Goal: Task Accomplishment & Management: Manage account settings

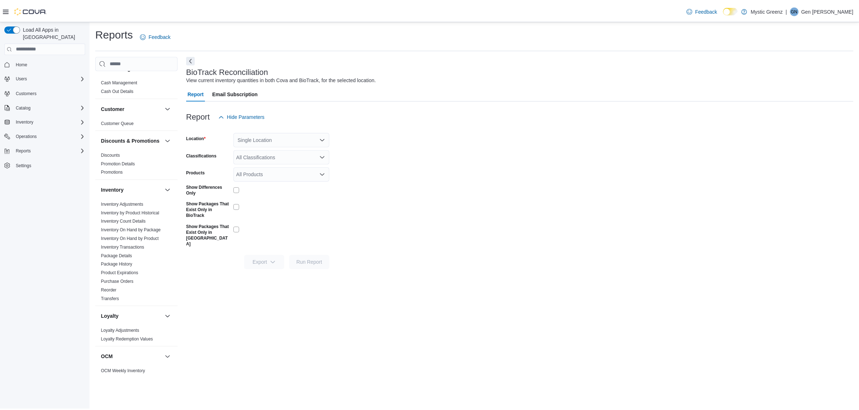
scroll to position [18, 0]
click at [134, 271] on link "Product Expirations" at bounding box center [121, 267] width 38 height 5
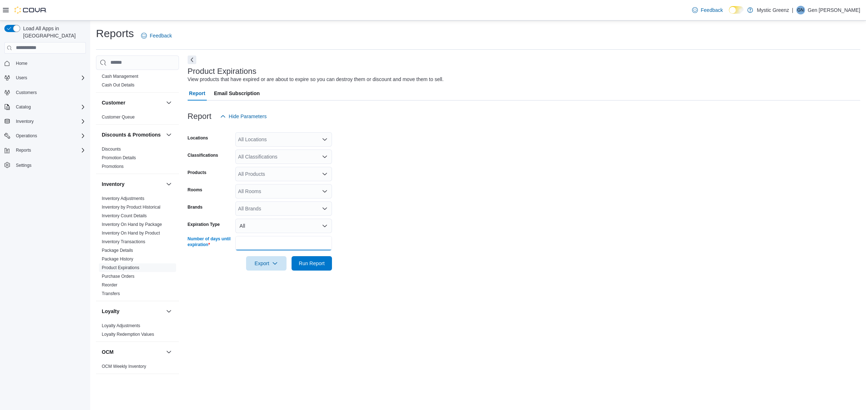
click at [261, 243] on input "**" at bounding box center [283, 243] width 97 height 14
click at [325, 229] on button "All" at bounding box center [283, 226] width 97 height 14
click at [324, 142] on icon "Open list of options" at bounding box center [325, 140] width 6 height 6
click at [311, 181] on div "360 S Green Mount Rd." at bounding box center [283, 183] width 88 height 7
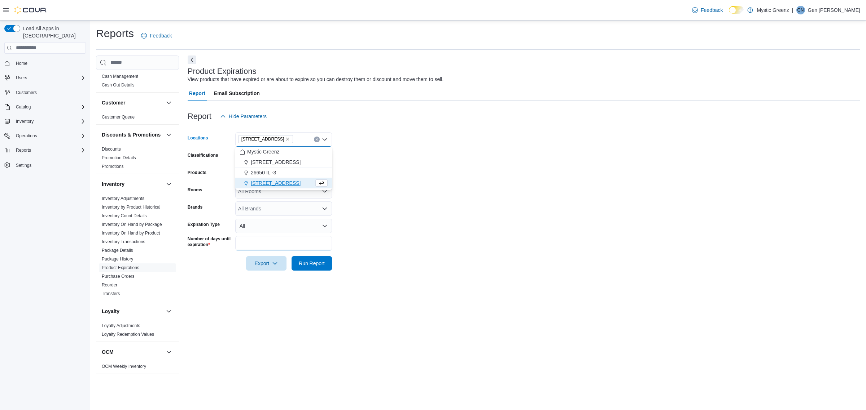
click at [280, 243] on input "**" at bounding box center [283, 243] width 97 height 14
type input "*"
type input "***"
click at [313, 266] on span "Run Report" at bounding box center [312, 263] width 26 height 7
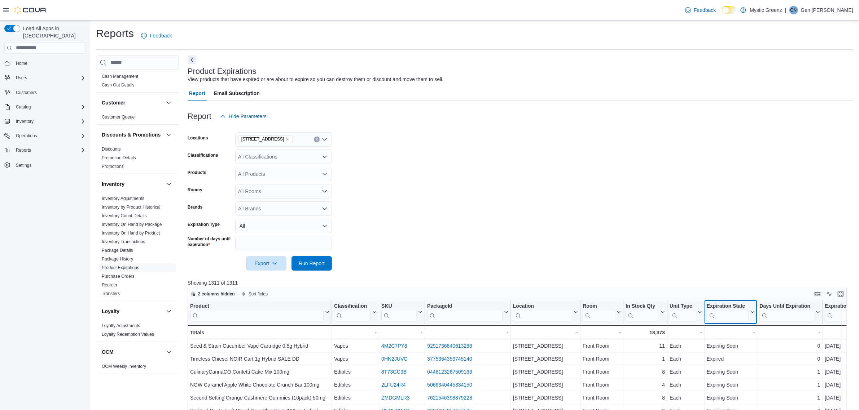
click at [752, 313] on icon at bounding box center [752, 312] width 6 height 4
click at [740, 350] on button "Sort Z-A" at bounding box center [730, 348] width 40 height 9
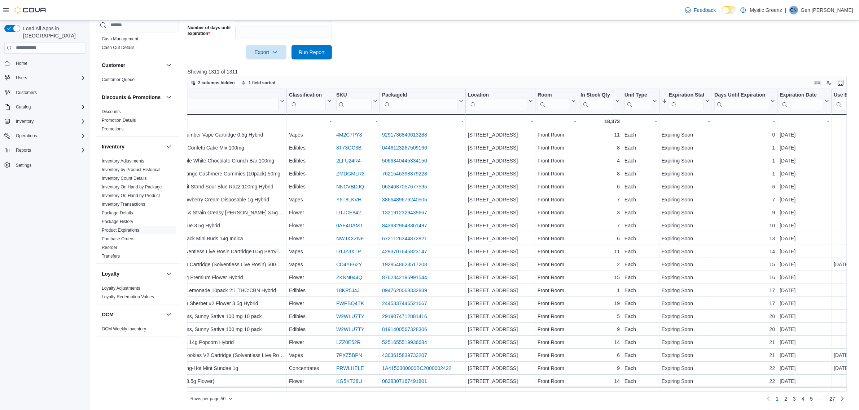
scroll to position [0, 54]
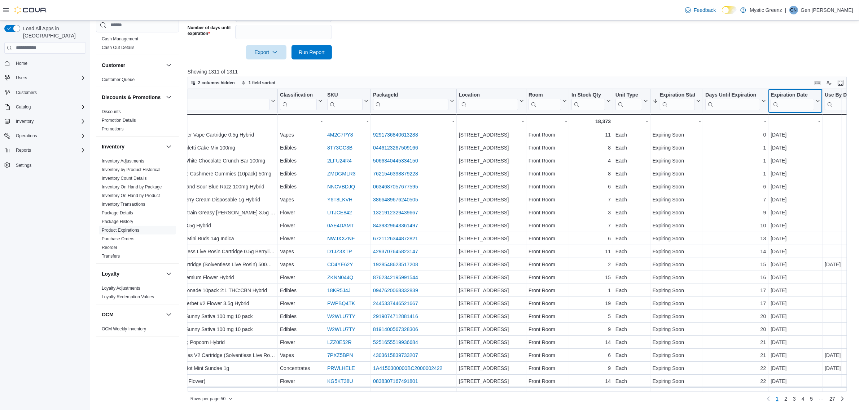
click at [818, 102] on icon at bounding box center [817, 101] width 6 height 4
click at [812, 131] on span "Sort Low-High" at bounding box center [799, 129] width 27 height 6
click at [818, 102] on icon at bounding box center [817, 101] width 6 height 4
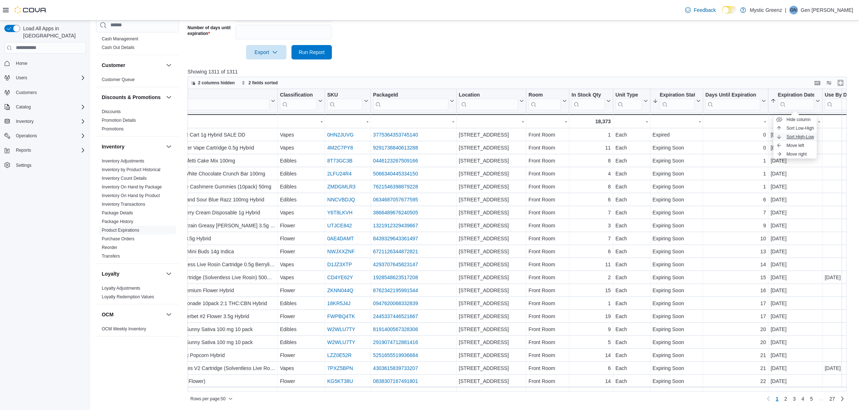
click at [808, 136] on span "Sort High-Low" at bounding box center [799, 137] width 27 height 6
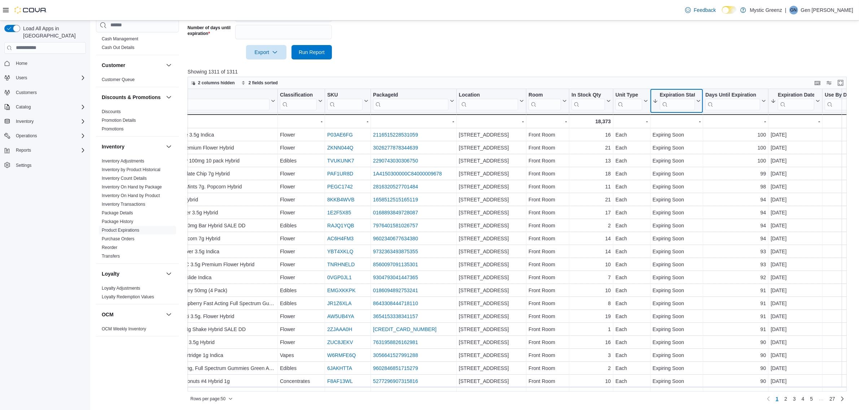
click at [697, 99] on icon at bounding box center [698, 101] width 6 height 4
click at [684, 137] on span "Sort Z-A" at bounding box center [676, 137] width 15 height 6
click at [835, 400] on span "27" at bounding box center [832, 399] width 6 height 7
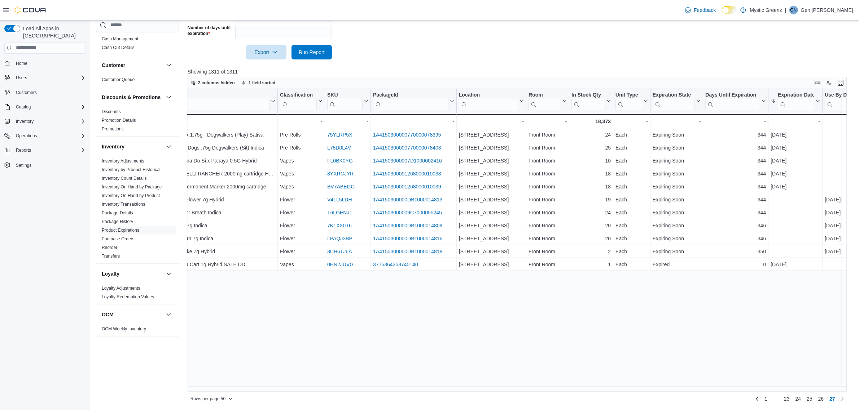
scroll to position [0, 0]
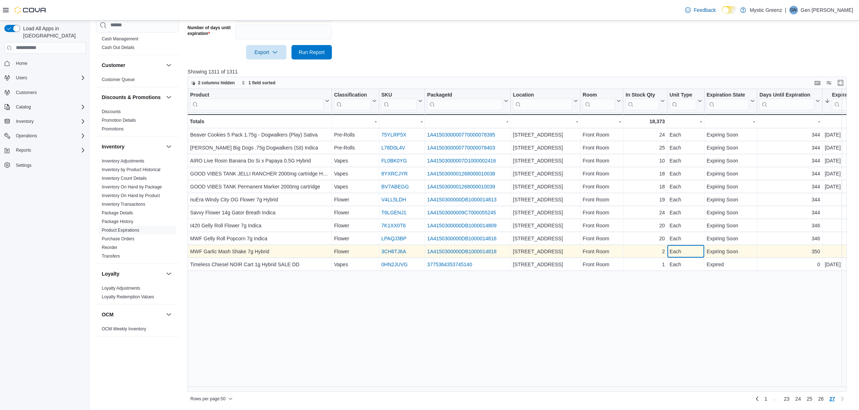
click at [702, 251] on div "Each" at bounding box center [685, 251] width 32 height 9
click at [451, 251] on link "1A4150300000DB1000014818" at bounding box center [461, 252] width 69 height 6
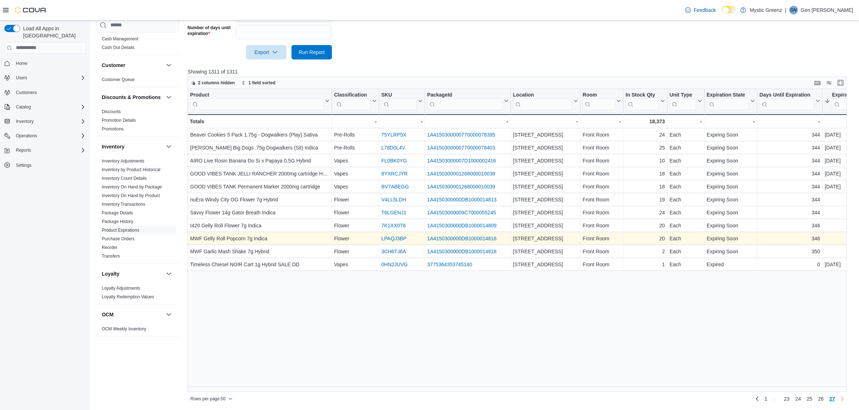
click at [453, 237] on link "1A4150300000DB1000014816" at bounding box center [461, 239] width 69 height 6
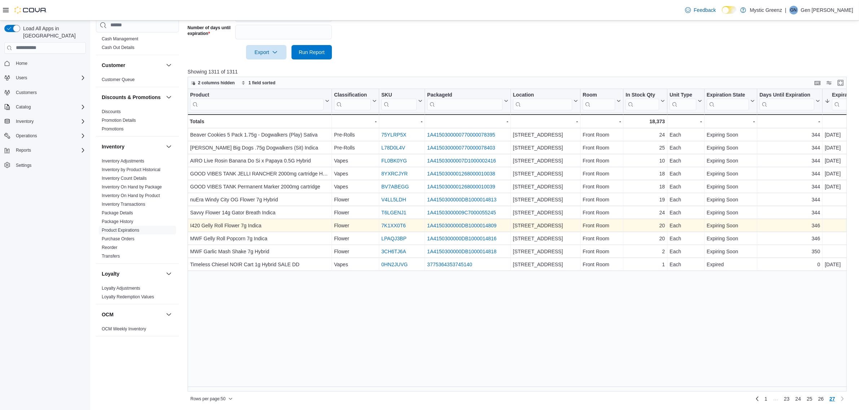
click at [440, 225] on link "1A4150300000DB1000014809" at bounding box center [461, 226] width 69 height 6
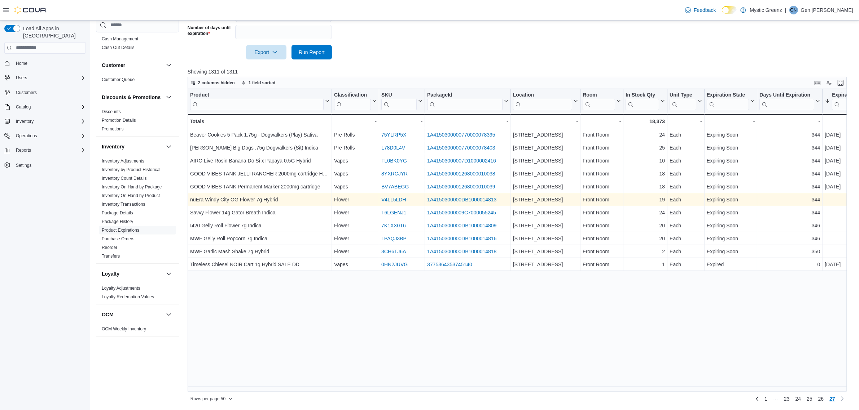
click at [450, 198] on link "1A4150300000DB1000014813" at bounding box center [461, 200] width 69 height 6
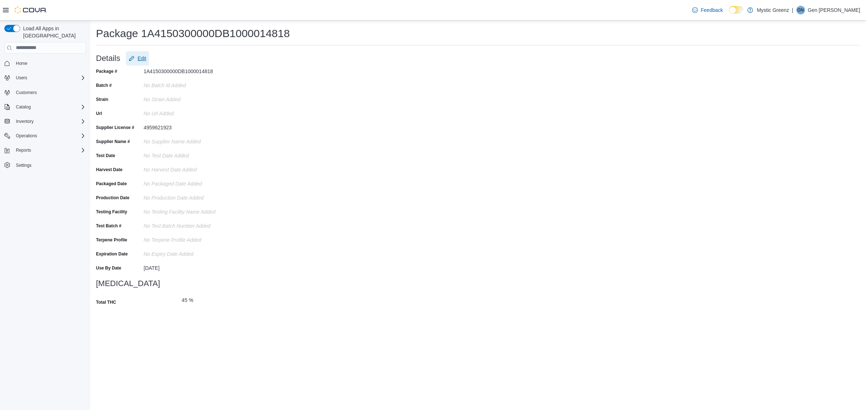
click at [148, 56] on button "Edit" at bounding box center [137, 58] width 23 height 14
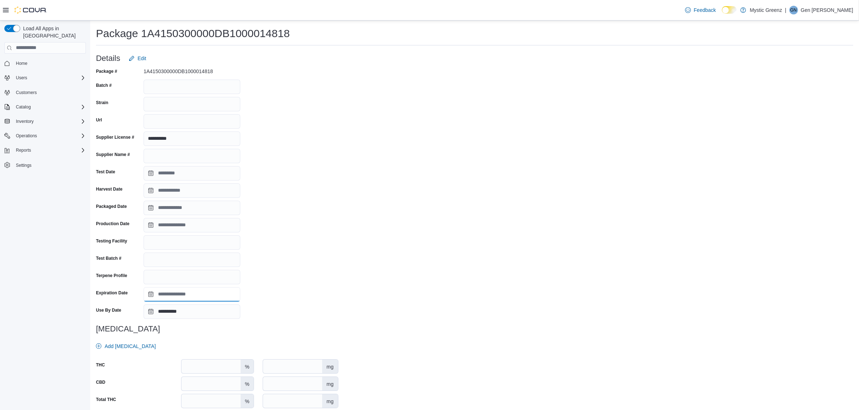
click at [160, 293] on input "Expiration Date" at bounding box center [192, 294] width 97 height 14
click at [193, 389] on div "26" at bounding box center [191, 389] width 13 height 13
type input "**********"
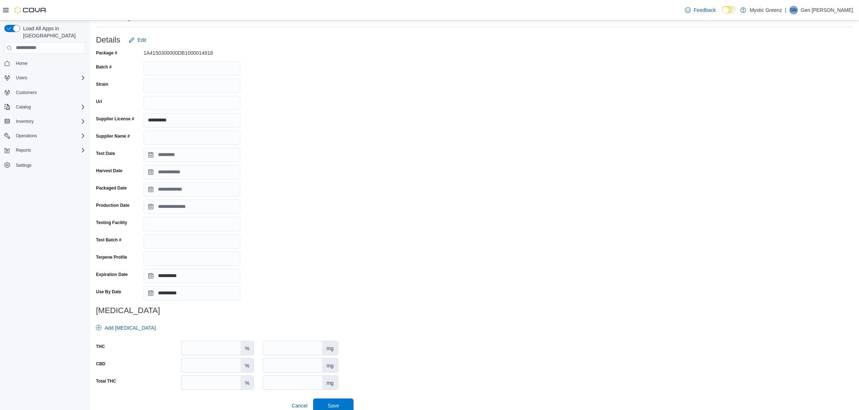
scroll to position [26, 0]
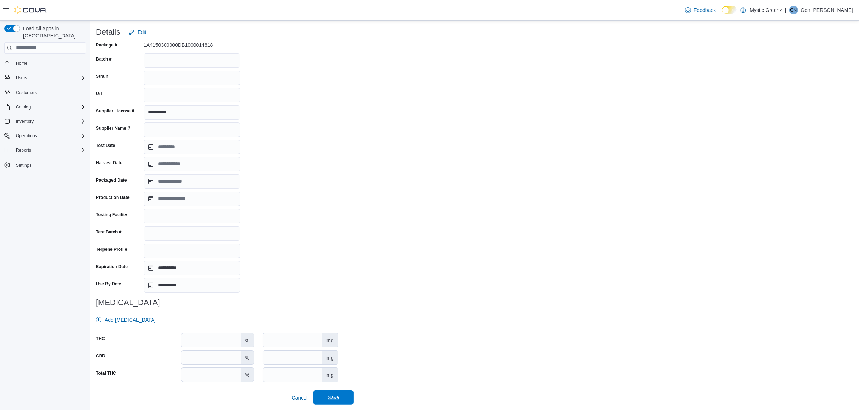
click at [336, 399] on span "Save" at bounding box center [334, 397] width 12 height 7
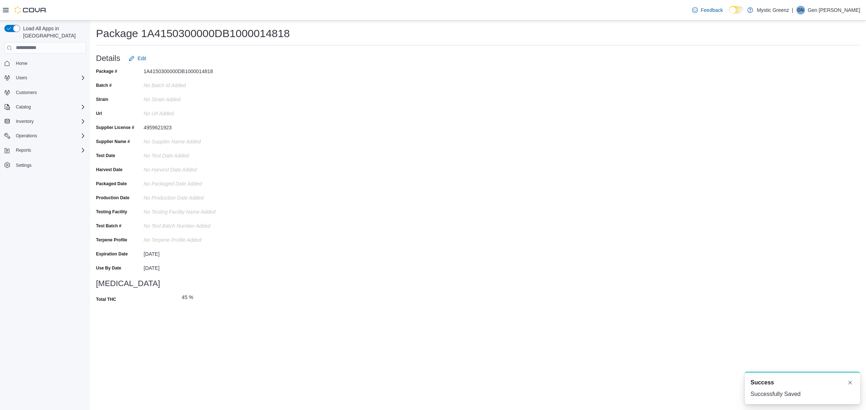
scroll to position [0, 0]
click at [145, 58] on span "Edit" at bounding box center [141, 58] width 9 height 7
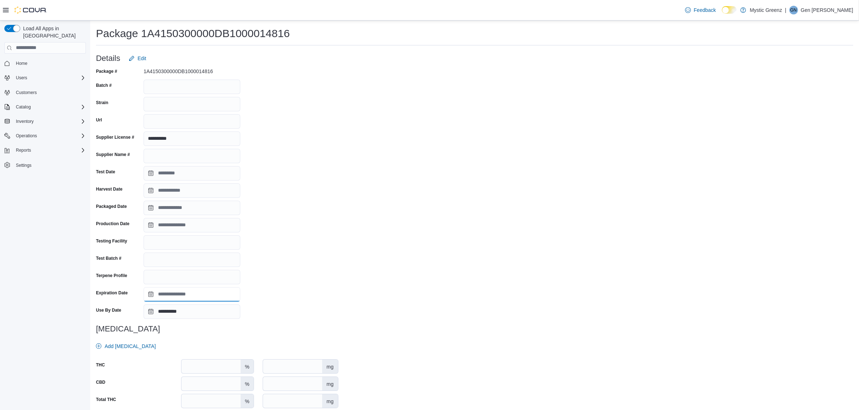
click at [161, 295] on input "Expiration Date" at bounding box center [192, 294] width 97 height 14
click at [232, 374] on div "22" at bounding box center [230, 376] width 13 height 13
type input "**********"
click at [357, 309] on div "**********" at bounding box center [474, 249] width 757 height 366
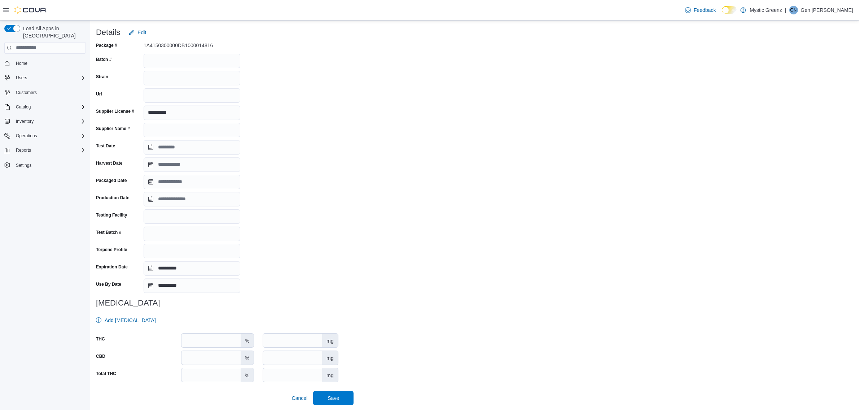
scroll to position [26, 0]
click at [341, 400] on span "Save" at bounding box center [333, 398] width 32 height 14
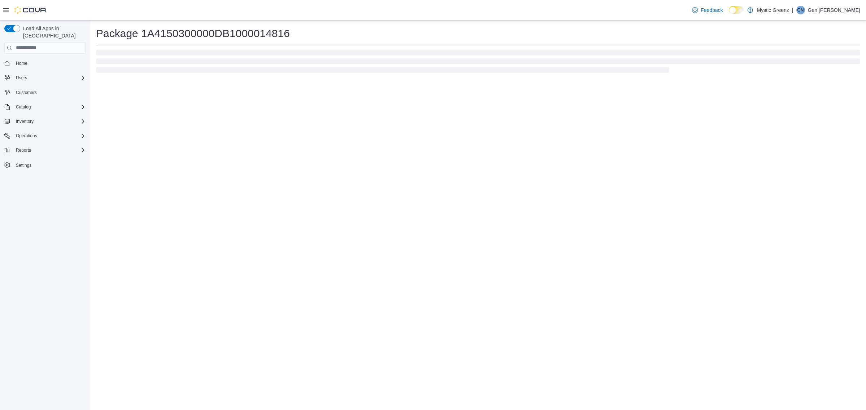
scroll to position [0, 0]
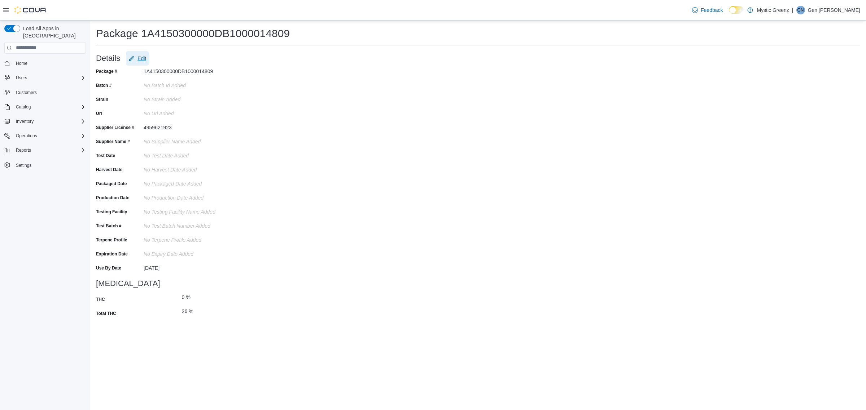
click at [141, 55] on span "Edit" at bounding box center [141, 58] width 9 height 7
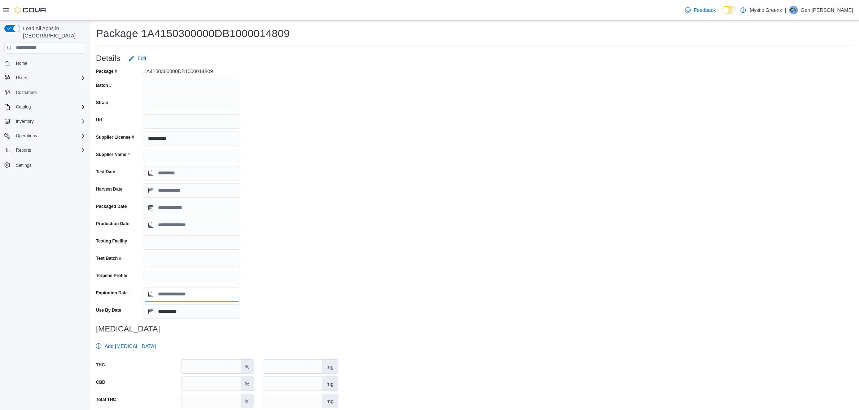
click at [168, 294] on input "Expiration Date" at bounding box center [192, 294] width 97 height 14
click at [230, 378] on div "22" at bounding box center [230, 376] width 13 height 13
type input "**********"
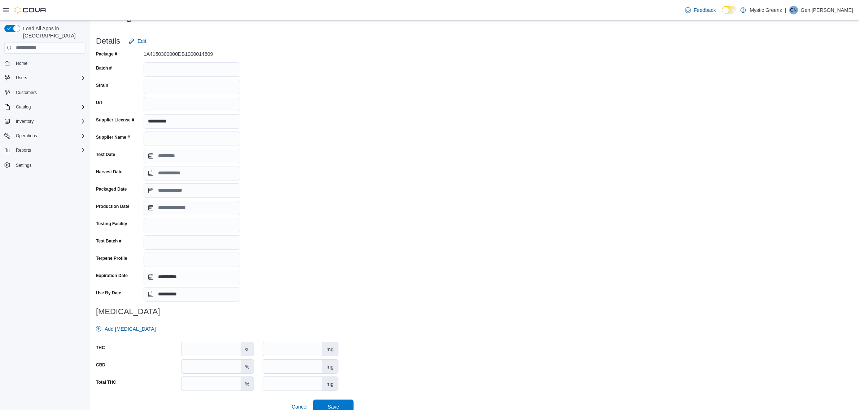
scroll to position [26, 0]
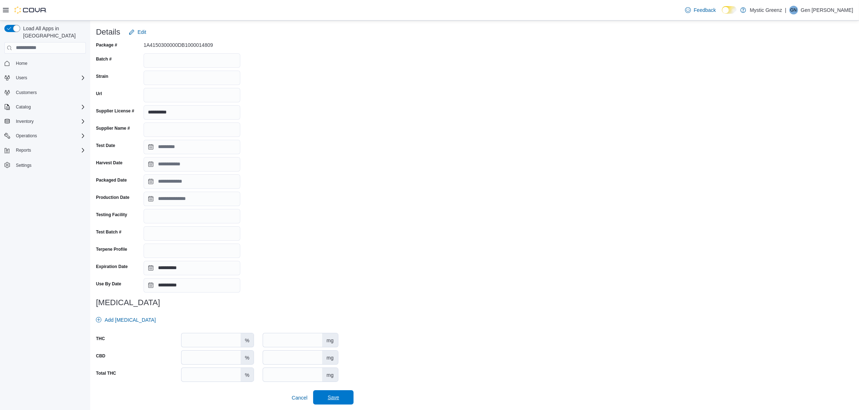
click at [331, 398] on span "Save" at bounding box center [334, 397] width 12 height 7
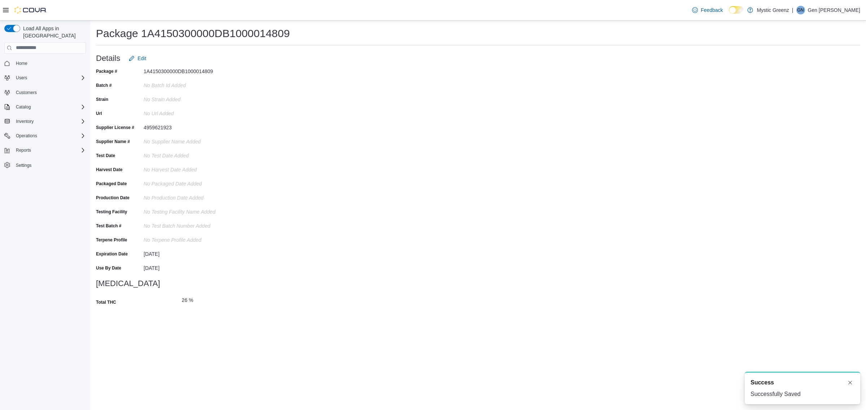
scroll to position [0, 0]
click at [142, 58] on span "Edit" at bounding box center [141, 58] width 9 height 7
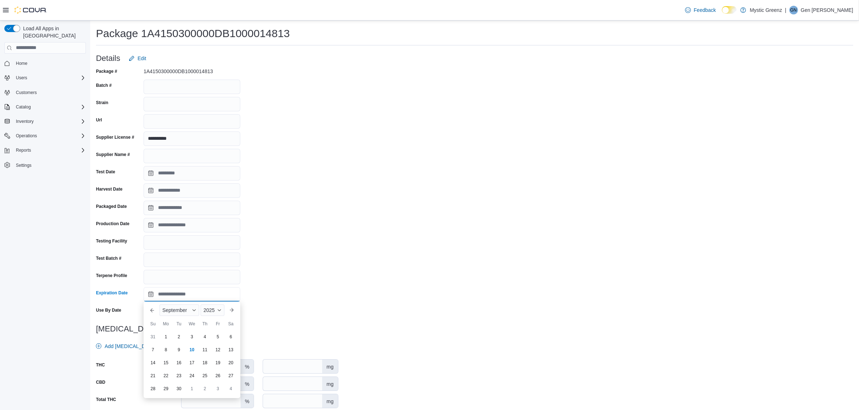
click at [162, 296] on input "Expiration Date" at bounding box center [192, 294] width 97 height 14
click at [202, 377] on div "20" at bounding box center [204, 376] width 13 height 13
type input "**********"
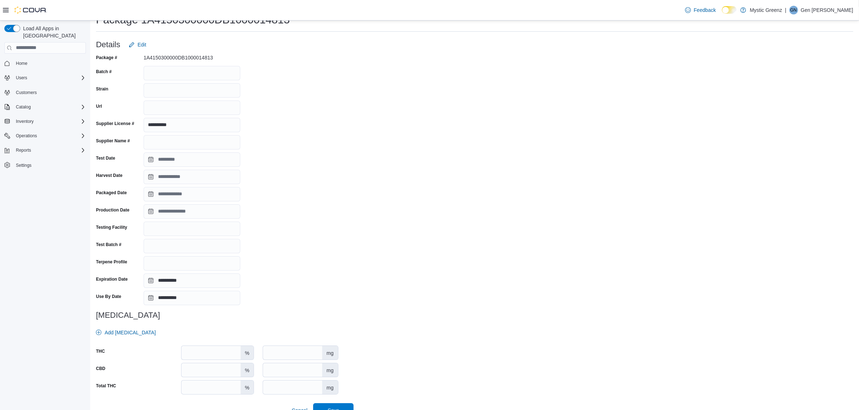
scroll to position [26, 0]
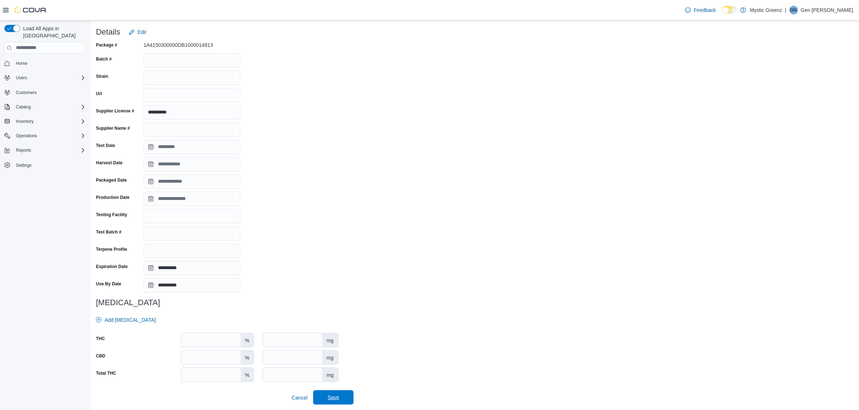
click at [329, 400] on span "Save" at bounding box center [334, 397] width 12 height 7
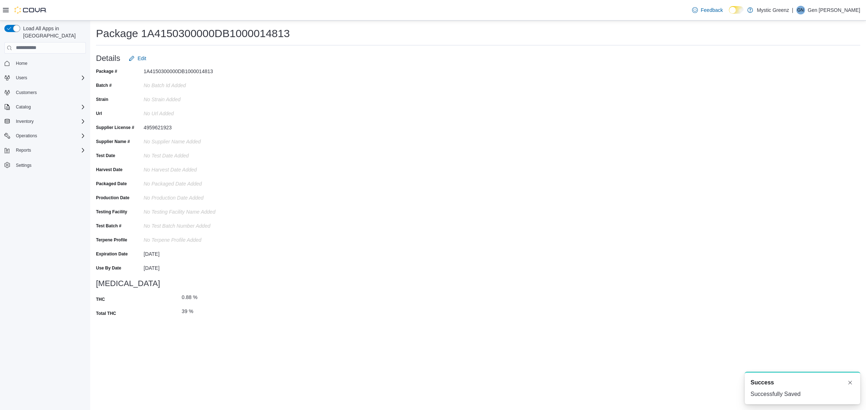
scroll to position [0, 0]
